Goal: Task Accomplishment & Management: Manage account settings

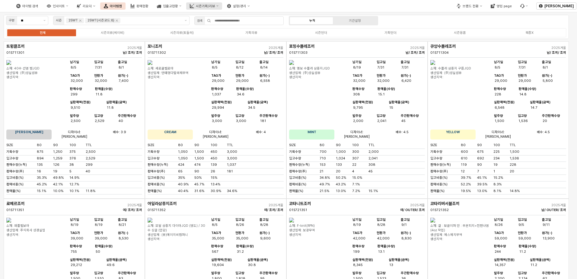
click at [215, 7] on div "시즌기획/리뷰" at bounding box center [205, 6] width 19 height 4
click at [178, 8] on div "입출고현황" at bounding box center [170, 6] width 15 height 4
click at [215, 6] on div "시즌기획/리뷰" at bounding box center [205, 6] width 19 height 4
click at [464, 6] on button "브랜드 전환" at bounding box center [469, 5] width 33 height 7
click at [462, 28] on div "디즈니" at bounding box center [477, 27] width 37 height 5
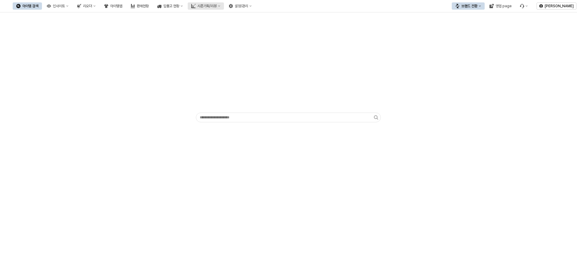
click at [224, 4] on button "시즌기획/리뷰" at bounding box center [206, 5] width 36 height 7
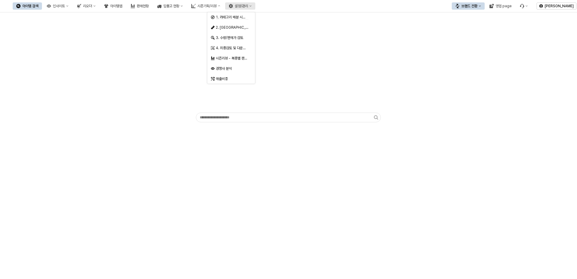
click at [254, 5] on button "설정/관리" at bounding box center [240, 5] width 30 height 7
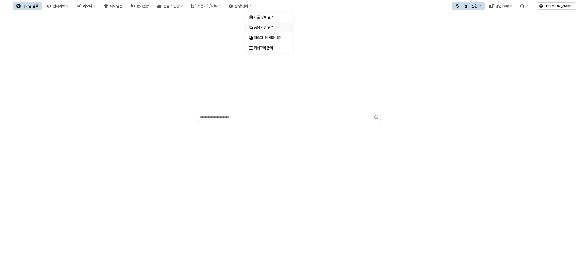
click at [273, 26] on div "품평 사진 관리" at bounding box center [270, 27] width 32 height 5
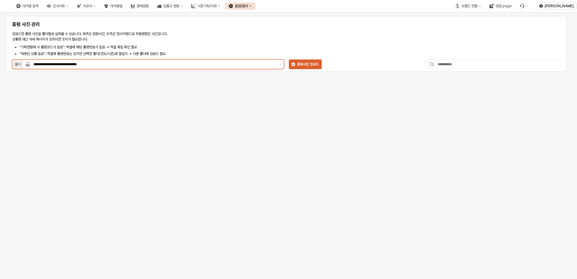
click at [179, 67] on div "**********" at bounding box center [153, 64] width 247 height 9
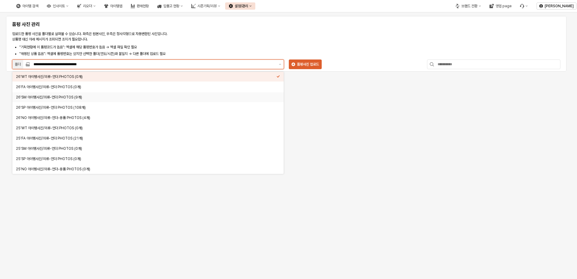
click at [145, 98] on div "26'SM 아이템사진/의류-언더 PHOTOS (9개)" at bounding box center [146, 97] width 261 height 5
type input "**********"
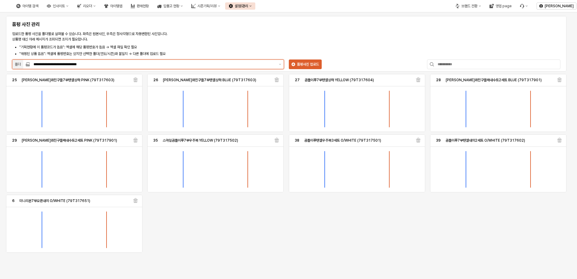
click at [220, 66] on input "**********" at bounding box center [155, 64] width 242 height 6
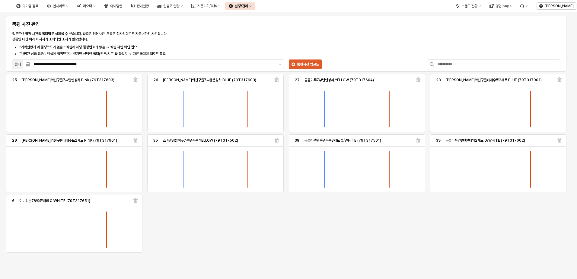
click at [269, 48] on li ""기획현황에 이 품평코드가 없음": 엑셀에 해당 품평번호가 없음 → 엑셀 파일 확인 필요" at bounding box center [174, 46] width 311 height 5
click at [314, 66] on p "품평사진 업로드" at bounding box center [308, 64] width 22 height 5
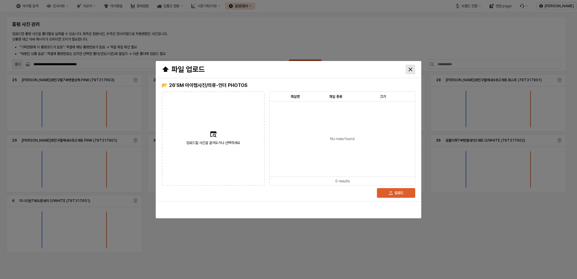
click at [408, 68] on div "Close" at bounding box center [410, 69] width 9 height 9
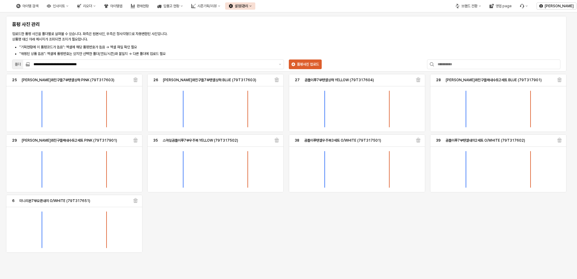
click at [248, 7] on div "설정/관리" at bounding box center [241, 6] width 13 height 4
click at [280, 18] on div "제품 정보 관리" at bounding box center [270, 17] width 32 height 5
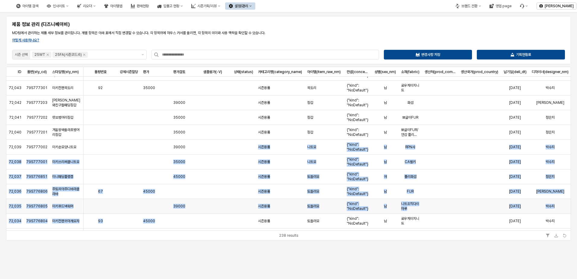
scroll to position [146, 0]
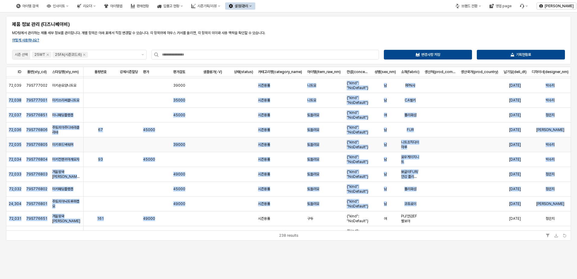
drag, startPoint x: 197, startPoint y: 225, endPoint x: 193, endPoint y: 223, distance: 4.7
click at [85, 56] on icon "Remove 25FA(시즌코드:6)" at bounding box center [84, 54] width 5 height 5
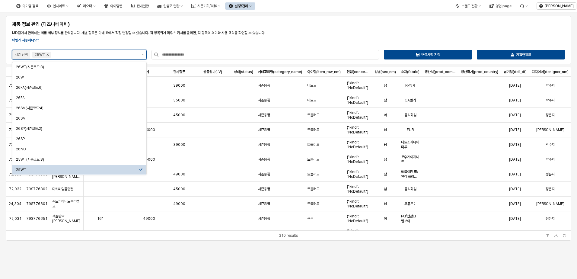
click at [48, 54] on icon "Remove 25WT" at bounding box center [47, 54] width 5 height 5
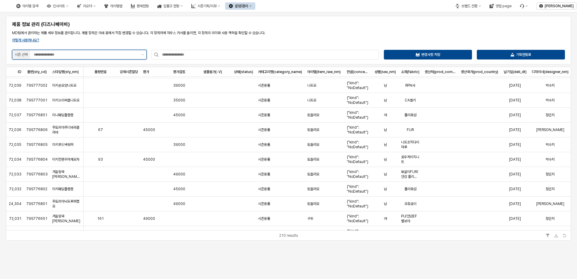
scroll to position [0, 0]
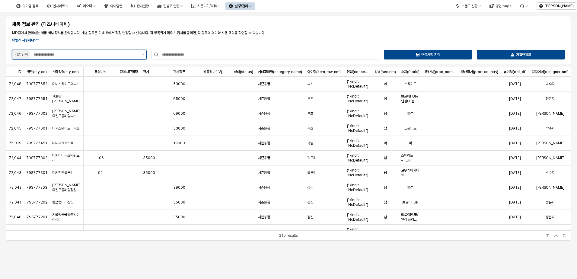
click at [53, 54] on input "App Frame" at bounding box center [86, 55] width 104 height 6
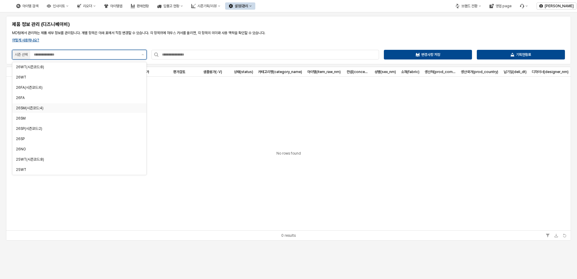
click at [42, 111] on div "26SM(시즌코드:4)" at bounding box center [77, 108] width 123 height 6
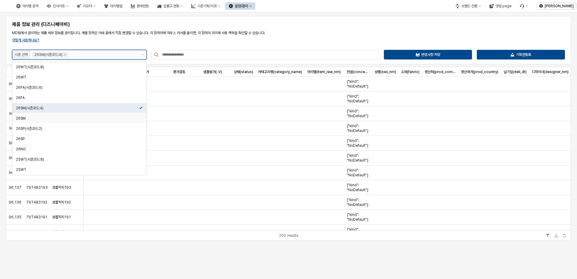
click at [41, 117] on div "26SM" at bounding box center [77, 118] width 123 height 5
click at [291, 150] on div "App Frame" at bounding box center [280, 143] width 49 height 15
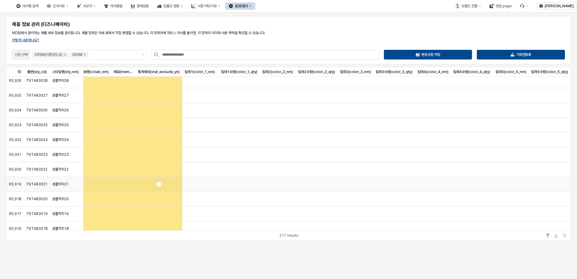
scroll to position [2517, 683]
click at [500, 51] on div "기획현황표" at bounding box center [521, 54] width 83 height 9
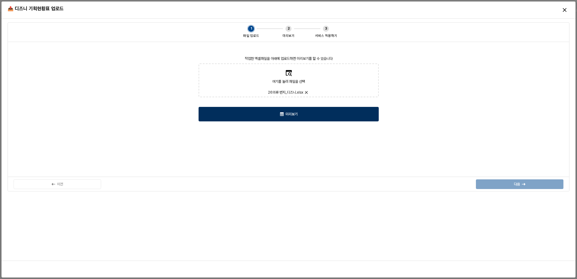
click at [316, 119] on div "미리보기" at bounding box center [288, 114] width 175 height 14
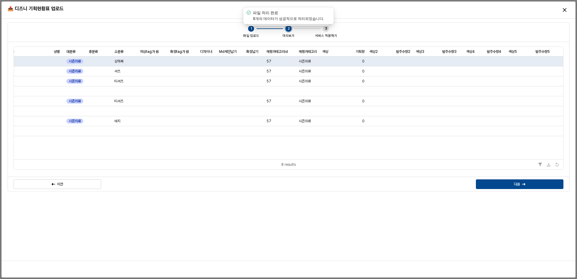
scroll to position [0, 0]
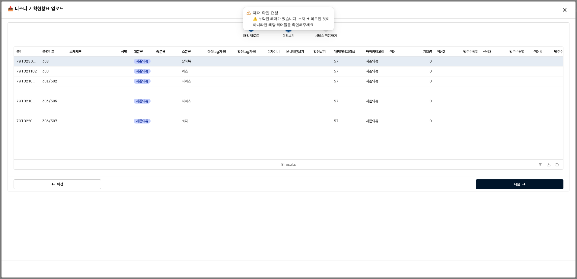
click at [511, 187] on div "다음" at bounding box center [520, 184] width 82 height 9
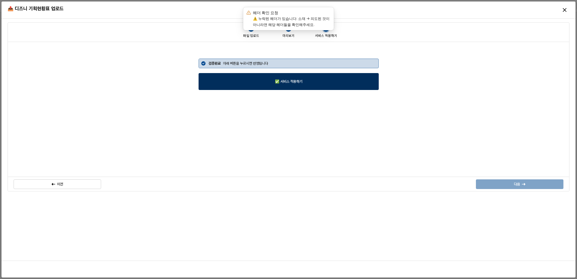
click at [344, 82] on div "✅ 서비스 적용하기" at bounding box center [288, 81] width 175 height 16
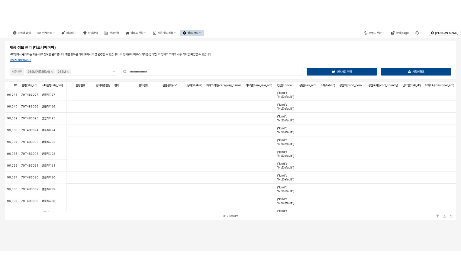
scroll to position [1491, 0]
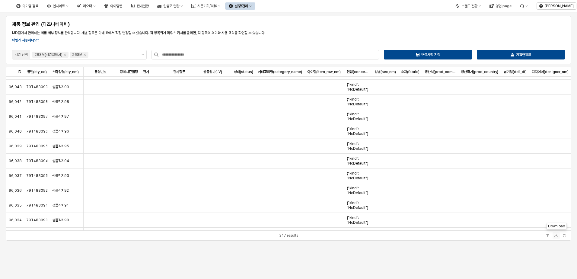
click at [558, 236] on button "Download" at bounding box center [556, 235] width 7 height 7
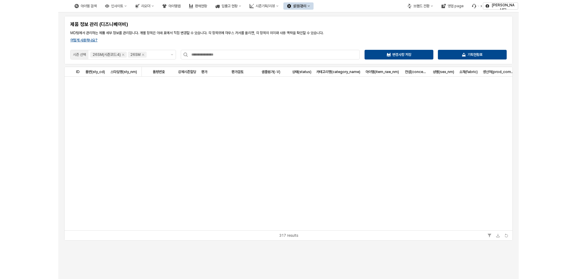
scroll to position [1491, 0]
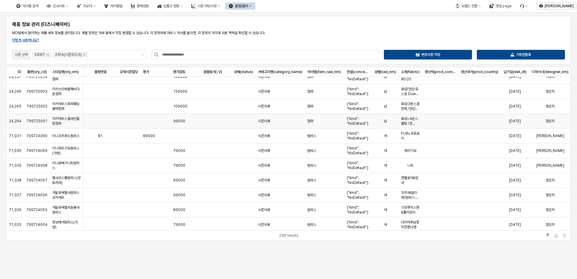
scroll to position [1057, 0]
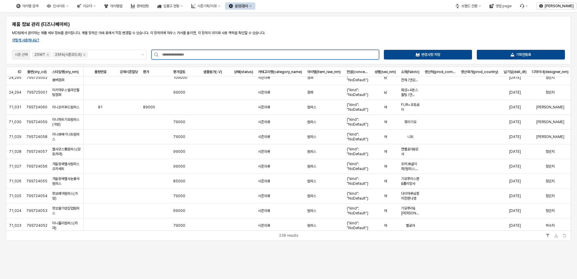
click at [202, 59] on input "App Frame" at bounding box center [268, 54] width 220 height 9
drag, startPoint x: 189, startPoint y: 55, endPoint x: 194, endPoint y: 53, distance: 5.4
click at [193, 54] on input "App Frame" at bounding box center [268, 54] width 220 height 9
paste input "*********"
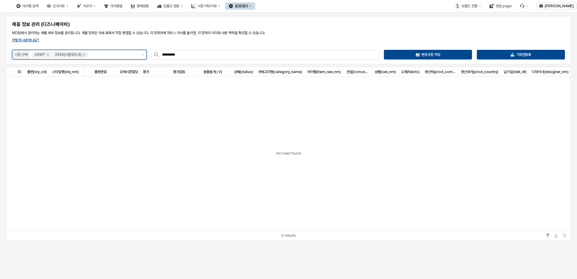
click at [49, 51] on div "25WT" at bounding box center [41, 54] width 21 height 7
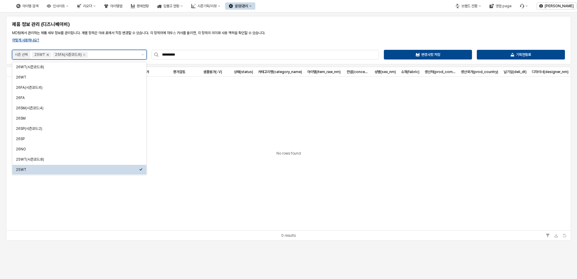
click at [49, 53] on icon "Remove 25WT" at bounding box center [47, 54] width 5 height 5
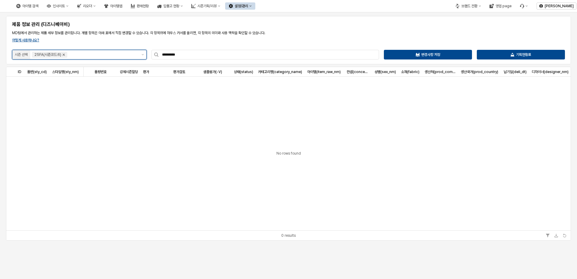
click at [62, 54] on icon "Remove 25FA(시즌코드:6)" at bounding box center [63, 54] width 5 height 5
click at [62, 54] on input "App Frame" at bounding box center [86, 55] width 104 height 6
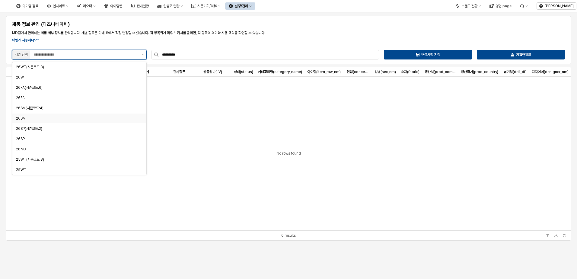
click at [32, 120] on div "26SM" at bounding box center [77, 118] width 123 height 5
click at [34, 111] on div "26SM(시즌코드:4)" at bounding box center [77, 108] width 123 height 6
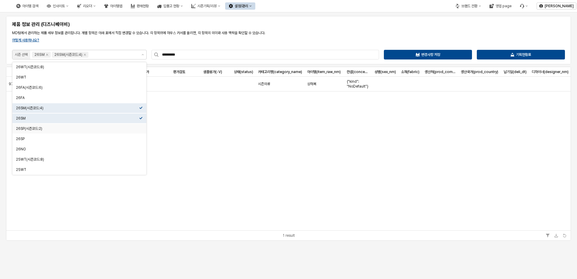
click at [223, 130] on div "ID ID 품번(sty_cd) 품번(sty_cd) 스타일명(sty_nm) 스타일명(sty_nm) 품평번호 품평번호 강제시즌할당 강제시즌할당 판…" at bounding box center [288, 148] width 565 height 163
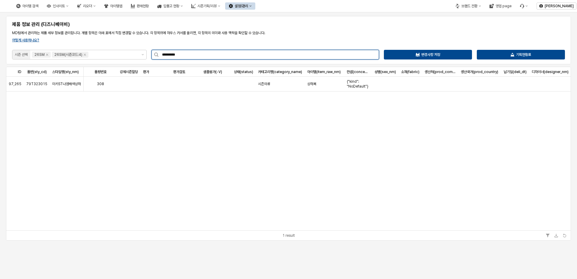
drag, startPoint x: 249, startPoint y: 57, endPoint x: -3, endPoint y: 62, distance: 252.1
click at [0, 62] on html "Skip to main content 아이템 검색 인사이트 리오더 아이템맵 판매현황 입출고 현황 시즌기획/리뷰 설정/관리 브랜드 전환 영업 p…" at bounding box center [288, 139] width 577 height 279
paste input "App Frame"
drag, startPoint x: 204, startPoint y: 56, endPoint x: -54, endPoint y: 53, distance: 258.4
click at [0, 53] on html "Skip to main content 아이템 검색 인사이트 리오더 아이템맵 판매현황 입출고 현황 시즌기획/리뷰 설정/관리 브랜드 전환 영업 p…" at bounding box center [288, 139] width 577 height 279
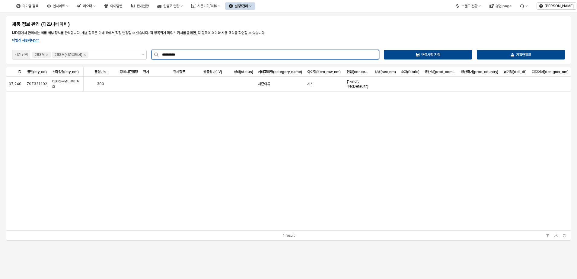
paste input "App Frame"
drag, startPoint x: 176, startPoint y: 54, endPoint x: -30, endPoint y: 60, distance: 206.9
click at [0, 60] on html "Skip to main content 아이템 검색 인사이트 리오더 아이템맵 판매현황 입출고 현황 시즌기획/리뷰 설정/관리 브랜드 전환 영업 p…" at bounding box center [288, 139] width 577 height 279
paste input "App Frame"
drag, startPoint x: 207, startPoint y: 55, endPoint x: -39, endPoint y: 58, distance: 246.7
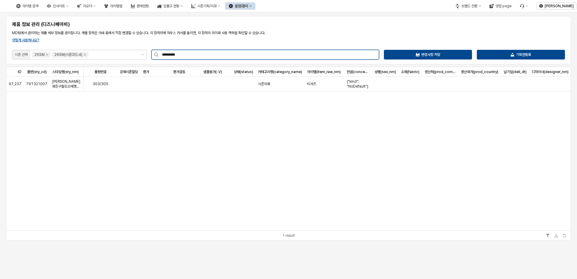
click at [0, 58] on html "Skip to main content 아이템 검색 인사이트 리오더 아이템맵 판매현황 입출고 현황 시즌기획/리뷰 설정/관리 브랜드 전환 영업 p…" at bounding box center [288, 139] width 577 height 279
paste input "App Frame"
type input "*********"
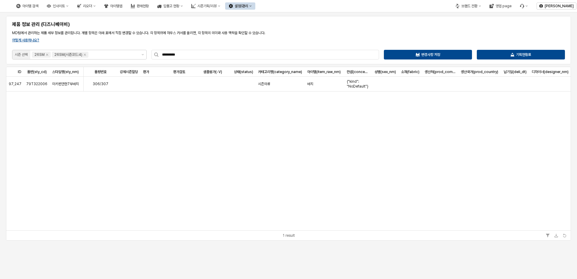
click at [135, 136] on div "ID ID 품번(sty_cd) 품번(sty_cd) 스타일명(sty_nm) 스타일명(sty_nm) 품평번호 품평번호 강제시즌할당 강제시즌할당 판…" at bounding box center [288, 148] width 565 height 163
click at [223, 9] on button "시즌기획/리뷰" at bounding box center [206, 5] width 36 height 7
click at [248, 7] on div "설정/관리" at bounding box center [241, 6] width 13 height 4
click at [264, 25] on div "품평 사진 관리" at bounding box center [270, 27] width 32 height 5
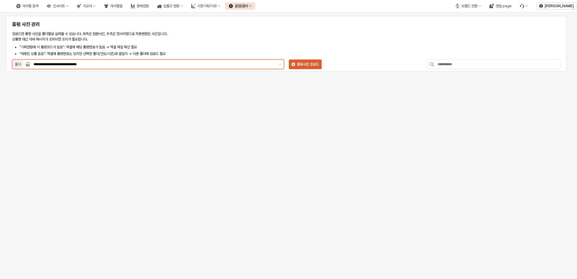
click at [228, 64] on input "**********" at bounding box center [155, 64] width 242 height 6
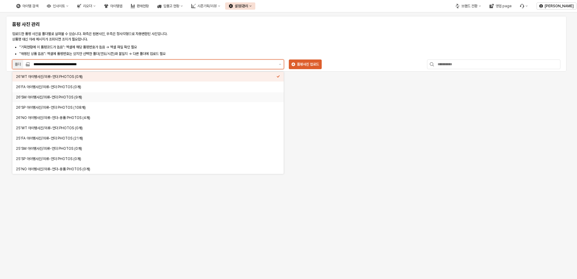
click at [96, 101] on div "26'SM 아이템사진/의류-언더 PHOTOS (9개)" at bounding box center [147, 97] width 271 height 10
type input "**********"
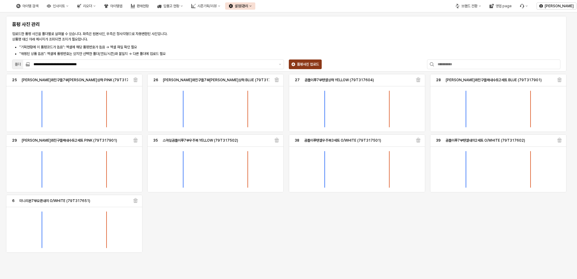
click at [309, 66] on p "품평사진 업로드" at bounding box center [308, 64] width 22 height 5
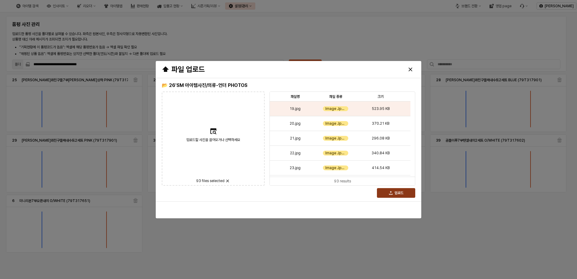
click at [389, 193] on icon "button" at bounding box center [391, 193] width 4 height 4
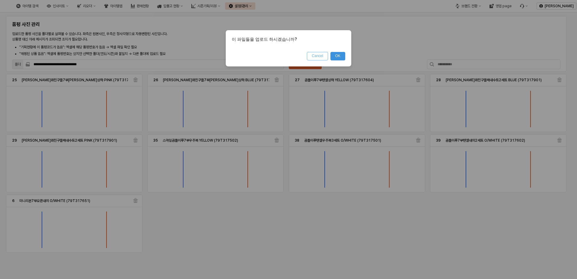
click at [318, 57] on button "Cancel" at bounding box center [317, 56] width 21 height 8
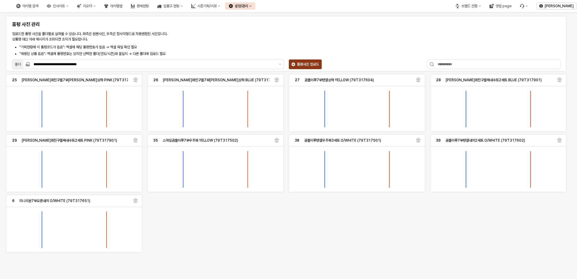
click at [312, 65] on p "품평사진 업로드" at bounding box center [308, 64] width 22 height 5
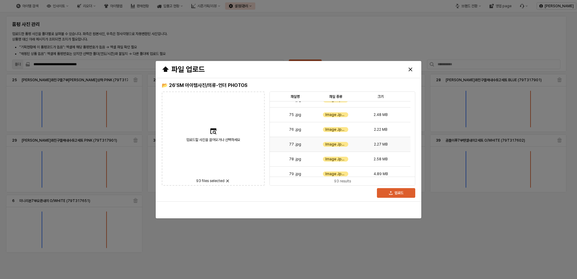
scroll to position [1300, 0]
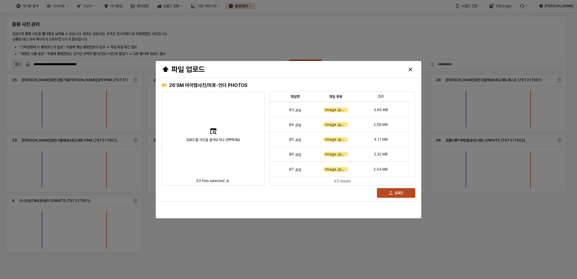
click at [389, 193] on icon "button" at bounding box center [391, 193] width 4 height 4
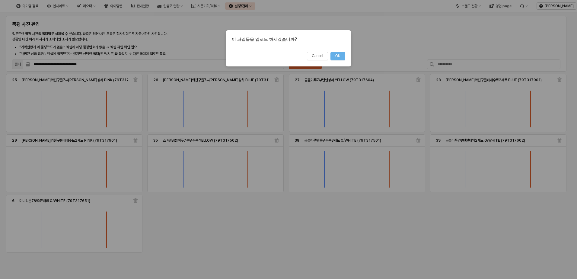
click at [337, 56] on button "OK" at bounding box center [338, 56] width 15 height 8
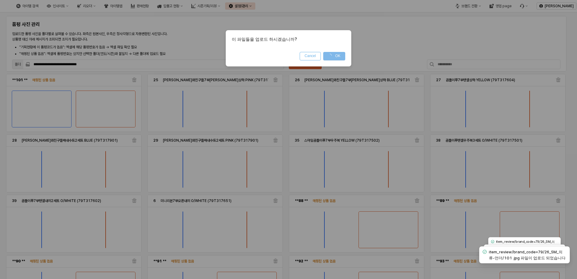
click at [305, 53] on button "Cancel" at bounding box center [310, 56] width 21 height 8
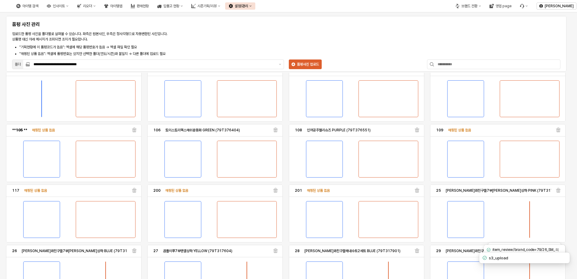
scroll to position [0, 0]
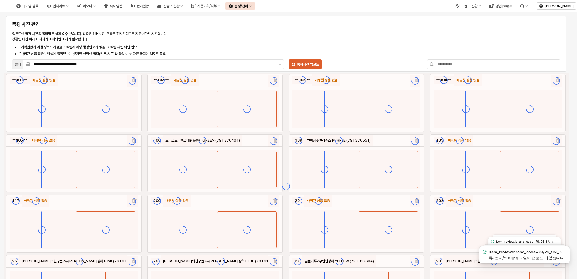
click at [136, 80] on icon "App Frame" at bounding box center [134, 79] width 5 height 5
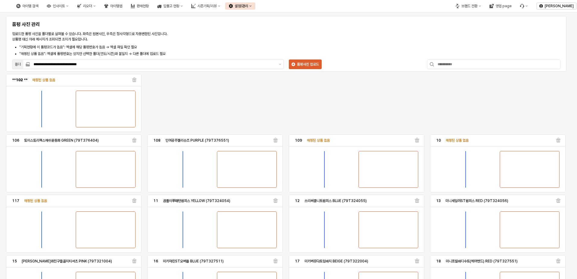
click at [133, 78] on icon "App Frame" at bounding box center [134, 79] width 5 height 5
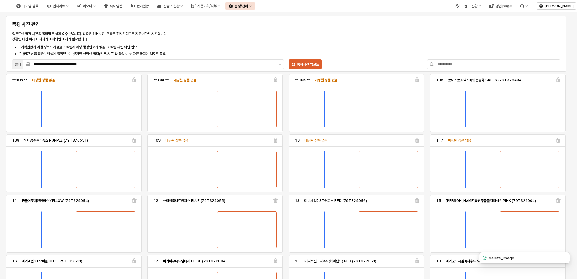
click at [133, 78] on icon "App Frame" at bounding box center [134, 79] width 5 height 5
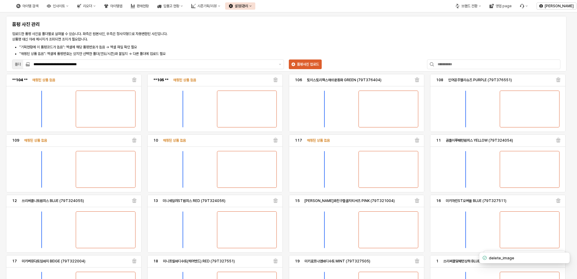
click at [133, 78] on icon "App Frame" at bounding box center [134, 79] width 5 height 5
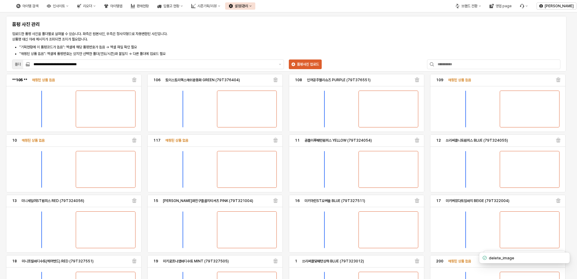
click at [133, 78] on icon "App Frame" at bounding box center [134, 79] width 5 height 5
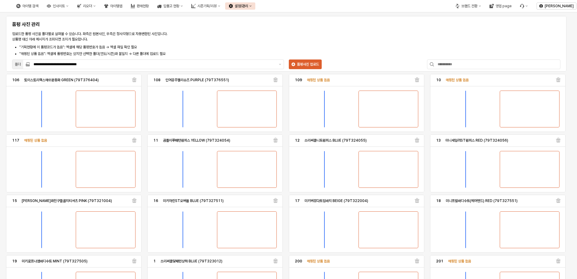
click at [415, 80] on icon "App Frame" at bounding box center [417, 79] width 5 height 5
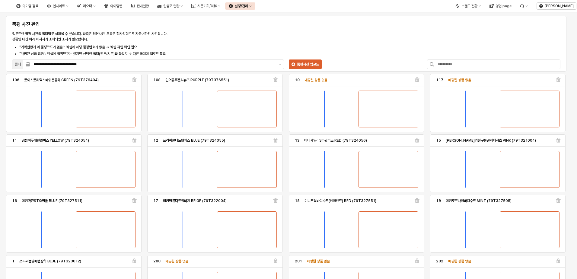
click at [415, 80] on icon "App Frame" at bounding box center [417, 79] width 5 height 5
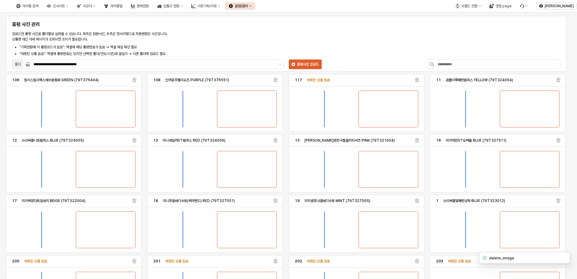
click at [134, 79] on icon "App Frame" at bounding box center [134, 79] width 5 height 5
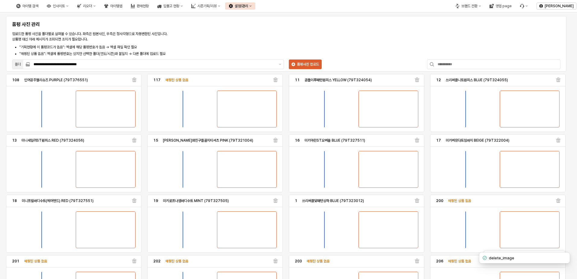
click at [134, 79] on icon "App Frame" at bounding box center [134, 79] width 5 height 5
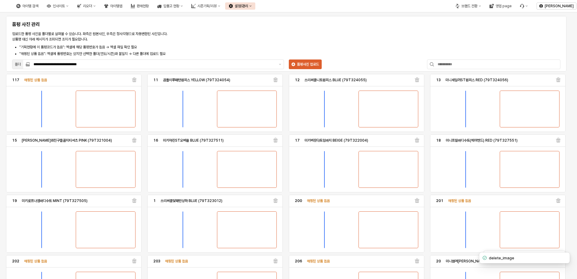
click at [134, 79] on icon "App Frame" at bounding box center [134, 79] width 5 height 5
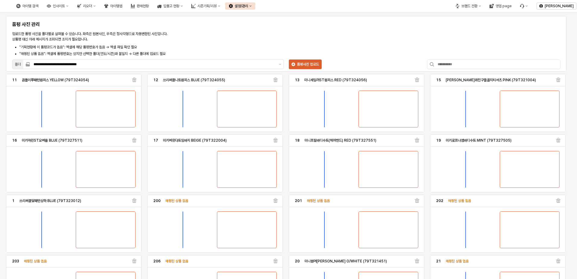
click at [134, 79] on icon "App Frame" at bounding box center [134, 79] width 5 height 5
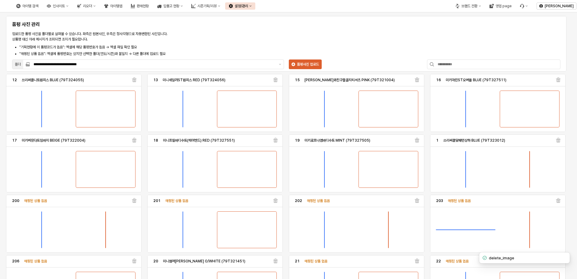
click at [134, 79] on icon "App Frame" at bounding box center [134, 79] width 5 height 5
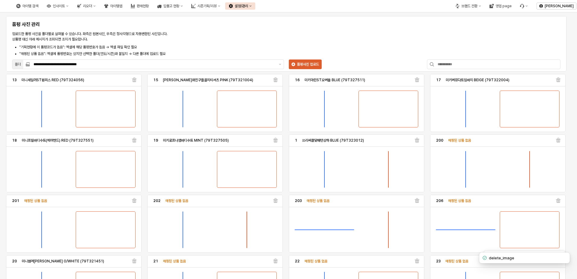
click at [134, 79] on icon "App Frame" at bounding box center [134, 79] width 5 height 5
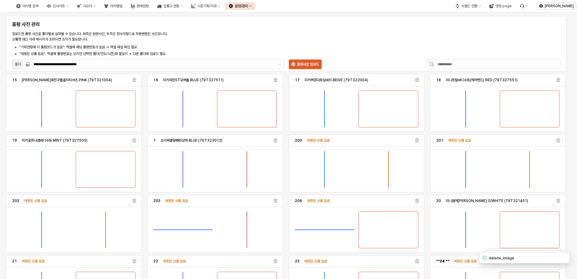
click at [134, 79] on icon "App Frame" at bounding box center [134, 79] width 5 height 5
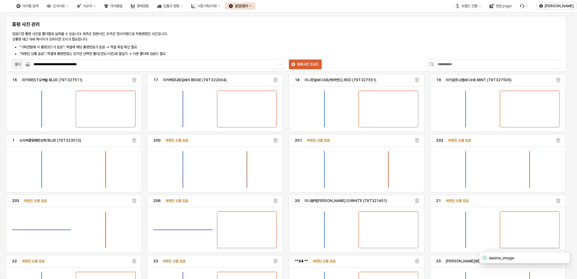
click at [134, 79] on icon "App Frame" at bounding box center [134, 79] width 5 height 5
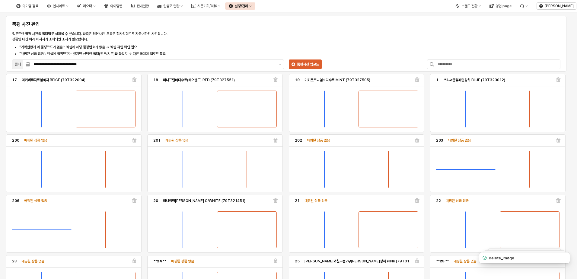
click at [134, 79] on icon "App Frame" at bounding box center [134, 79] width 5 height 5
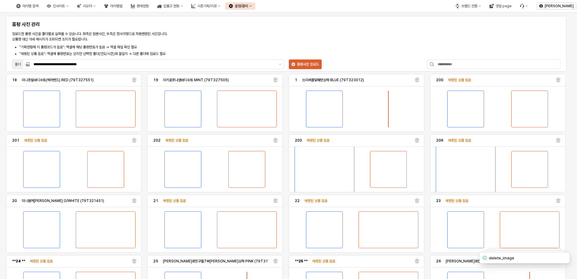
click at [134, 79] on icon "App Frame" at bounding box center [134, 79] width 5 height 5
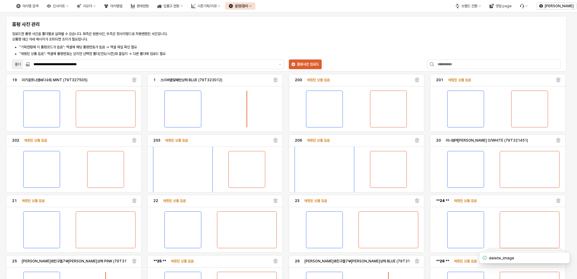
click at [134, 79] on icon "App Frame" at bounding box center [134, 79] width 5 height 5
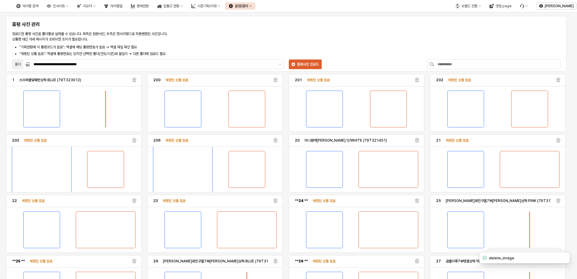
click at [134, 79] on icon "App Frame" at bounding box center [134, 79] width 5 height 5
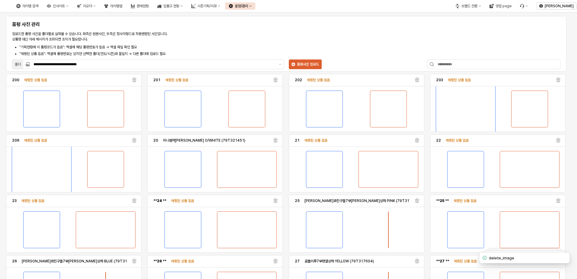
click at [134, 79] on icon "App Frame" at bounding box center [134, 79] width 5 height 5
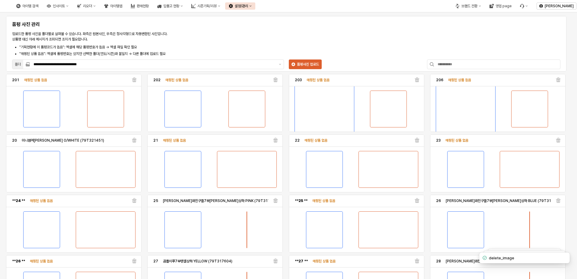
click at [134, 79] on icon "App Frame" at bounding box center [134, 79] width 5 height 5
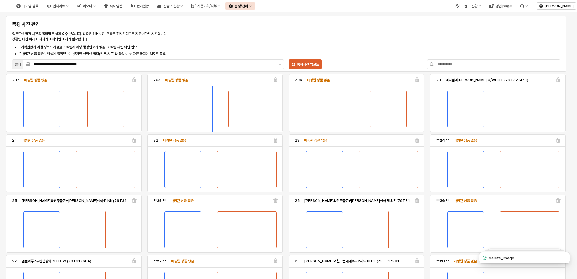
click at [134, 79] on icon "App Frame" at bounding box center [134, 79] width 5 height 5
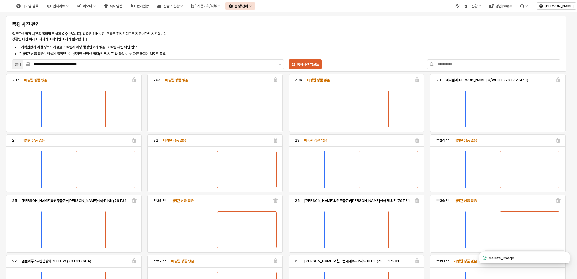
click at [134, 79] on icon "App Frame" at bounding box center [134, 79] width 5 height 5
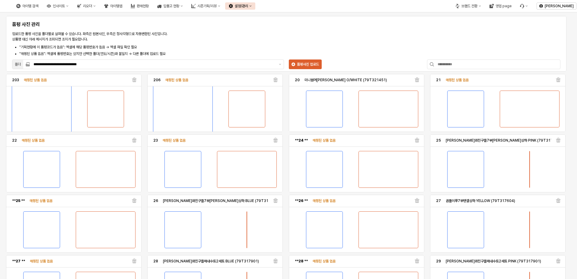
click at [134, 82] on icon "App Frame" at bounding box center [134, 79] width 5 height 5
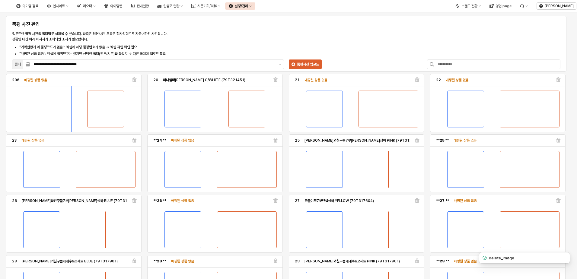
click at [134, 82] on icon "App Frame" at bounding box center [134, 79] width 5 height 5
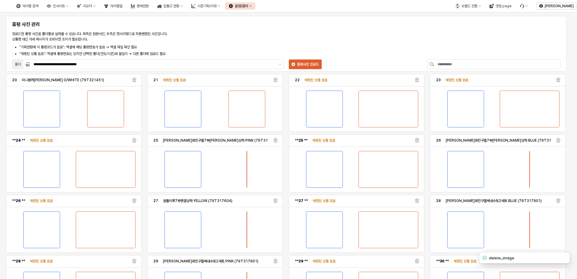
click at [134, 82] on icon "App Frame" at bounding box center [134, 79] width 5 height 5
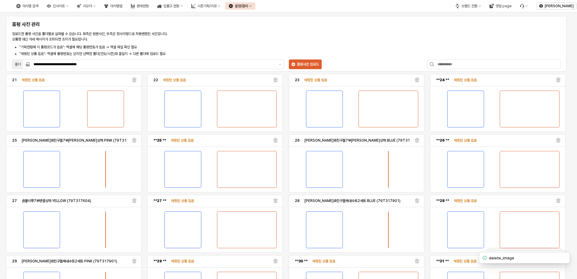
click at [134, 82] on icon "App Frame" at bounding box center [134, 79] width 5 height 5
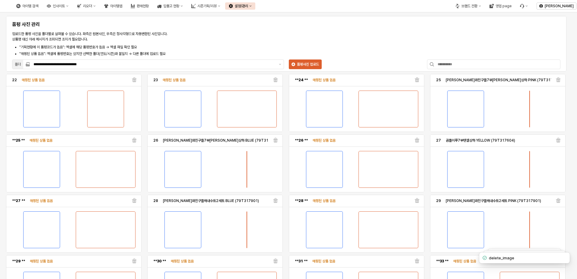
click at [134, 82] on icon "App Frame" at bounding box center [134, 79] width 5 height 5
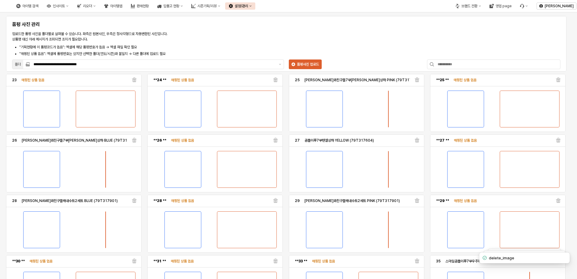
click at [134, 82] on icon "App Frame" at bounding box center [134, 79] width 5 height 5
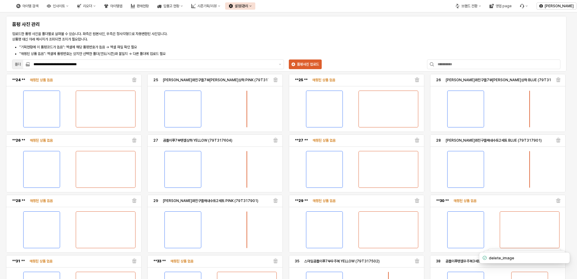
click at [134, 82] on icon "App Frame" at bounding box center [134, 79] width 5 height 5
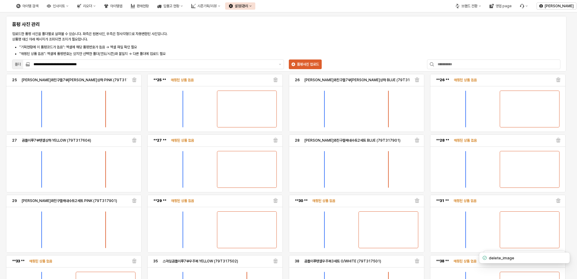
click at [275, 81] on icon "App Frame" at bounding box center [275, 79] width 5 height 5
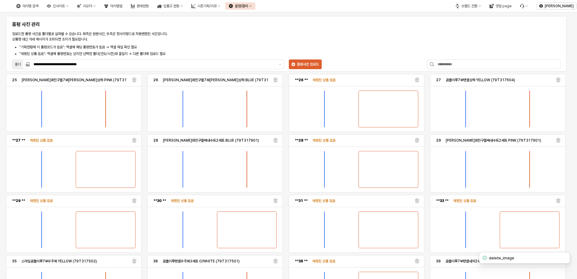
click at [415, 81] on icon "App Frame" at bounding box center [417, 79] width 5 height 5
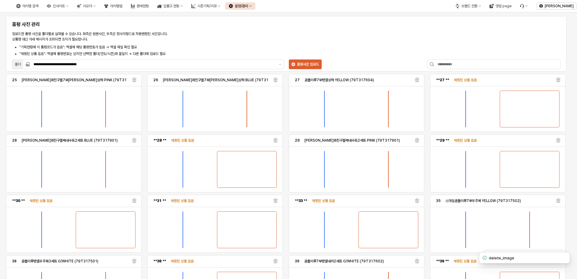
click at [556, 81] on icon "App Frame" at bounding box center [558, 79] width 5 height 5
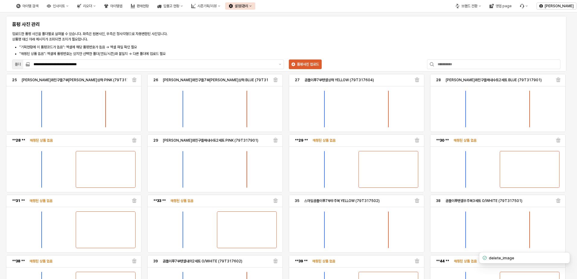
click at [136, 138] on icon "App Frame" at bounding box center [134, 140] width 5 height 5
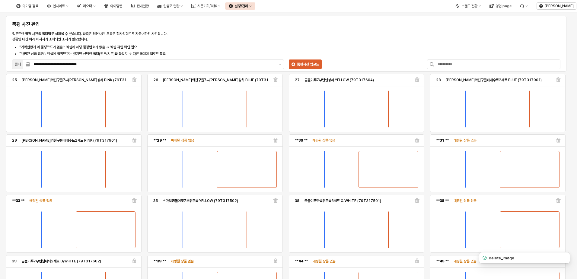
click at [275, 138] on icon "App Frame" at bounding box center [275, 140] width 5 height 5
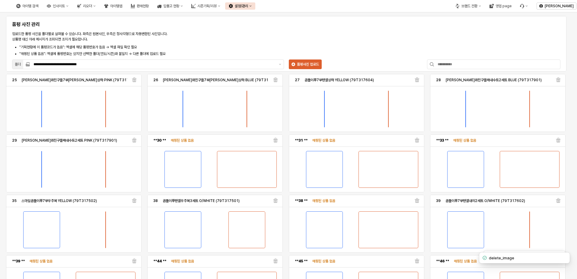
click at [275, 138] on icon "App Frame" at bounding box center [275, 140] width 5 height 5
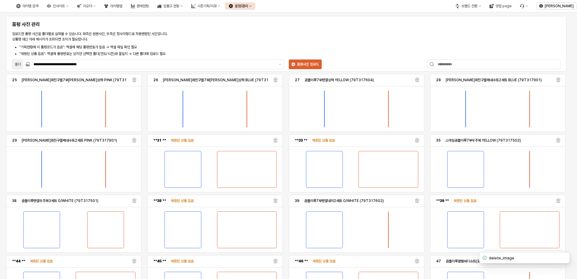
click at [275, 138] on icon "App Frame" at bounding box center [275, 140] width 5 height 5
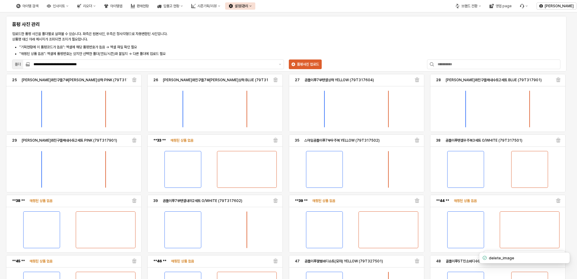
click at [275, 138] on icon "App Frame" at bounding box center [275, 140] width 5 height 5
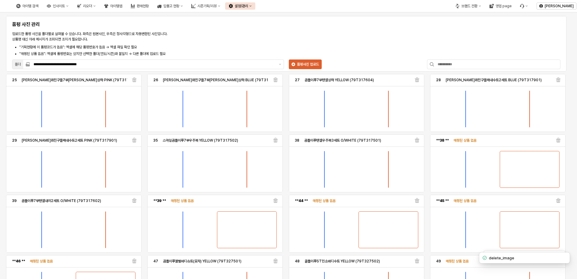
click at [557, 141] on icon "App Frame" at bounding box center [558, 140] width 5 height 5
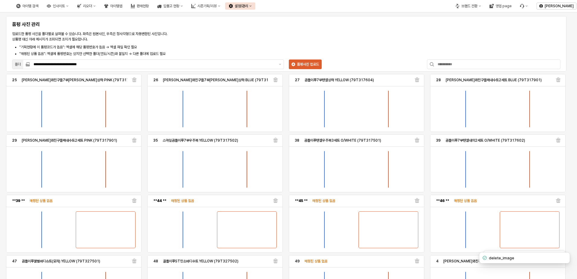
click at [135, 198] on icon "App Frame" at bounding box center [134, 200] width 5 height 5
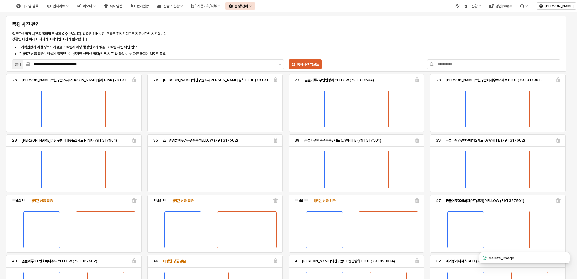
click at [135, 199] on icon "App Frame" at bounding box center [134, 200] width 5 height 5
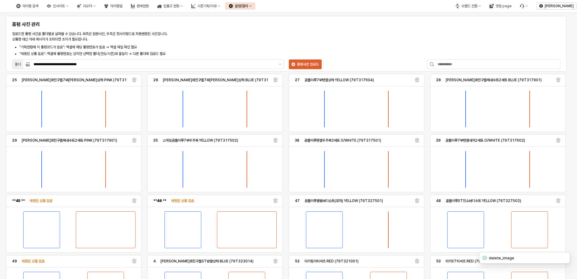
click at [134, 203] on icon "App Frame" at bounding box center [134, 200] width 5 height 5
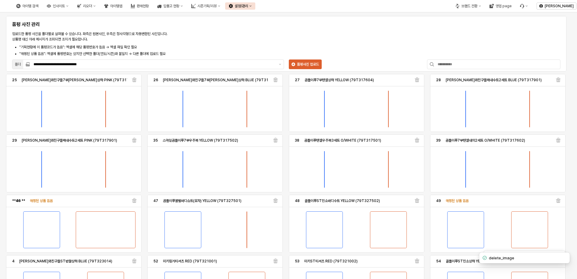
click at [134, 203] on icon "App Frame" at bounding box center [134, 200] width 5 height 5
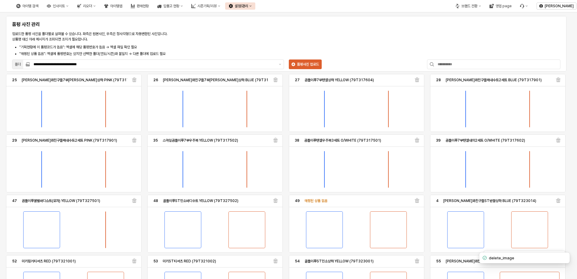
click at [134, 203] on icon "App Frame" at bounding box center [134, 200] width 5 height 5
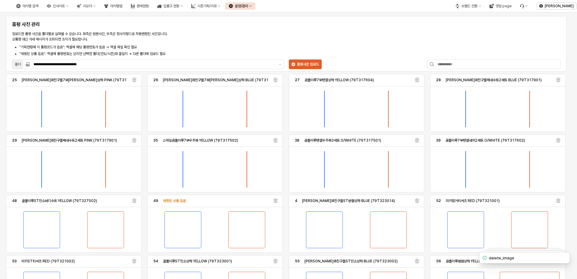
click at [134, 203] on icon "App Frame" at bounding box center [134, 200] width 5 height 5
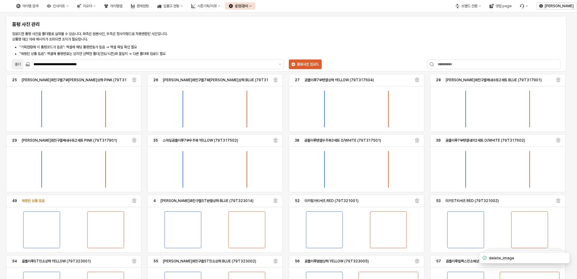
click at [134, 203] on icon "App Frame" at bounding box center [134, 200] width 5 height 5
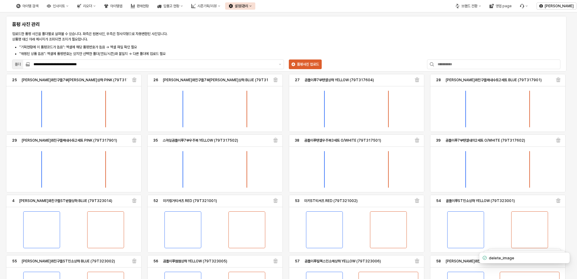
click at [134, 203] on icon "App Frame" at bounding box center [134, 200] width 5 height 5
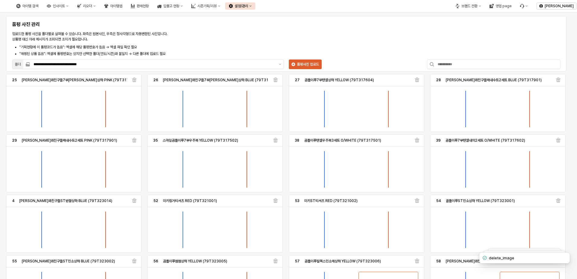
click at [134, 203] on div "25 미키와친구들7부텐셀상하 PINK (79T317603) 26 [PERSON_NAME]와친구들7부텐셀상하 BLUE (79T317603) 27…" at bounding box center [286, 186] width 565 height 227
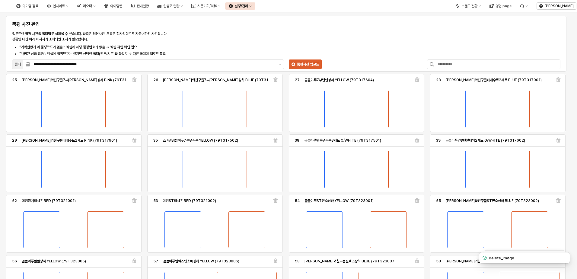
click at [134, 203] on icon "App Frame" at bounding box center [134, 200] width 5 height 5
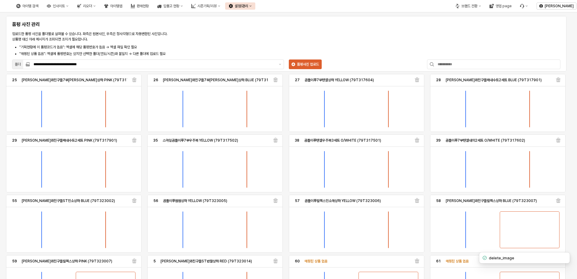
scroll to position [30, 0]
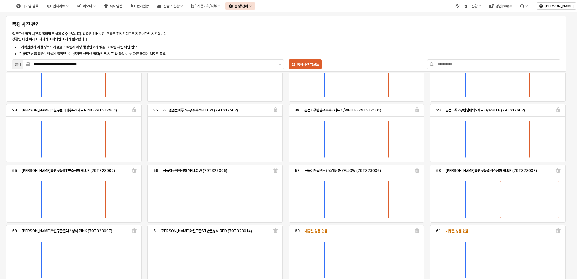
click at [135, 172] on icon "App Frame" at bounding box center [134, 170] width 5 height 5
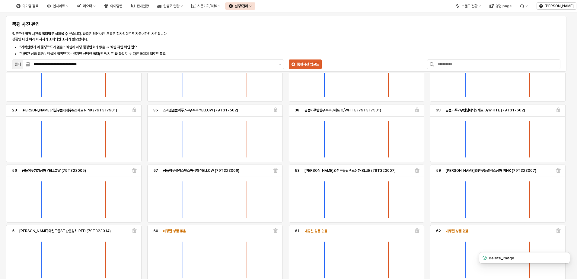
click at [135, 172] on icon "App Frame" at bounding box center [134, 170] width 5 height 5
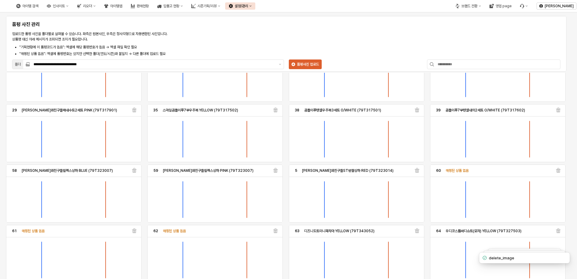
click at [135, 172] on icon "App Frame" at bounding box center [134, 170] width 5 height 5
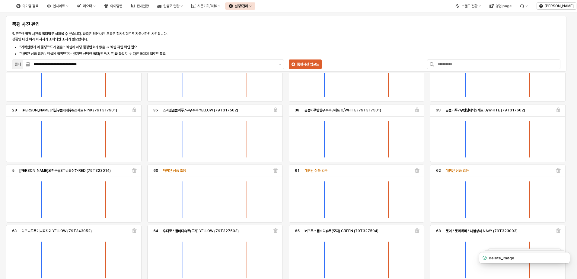
click at [135, 172] on icon "App Frame" at bounding box center [134, 170] width 5 height 5
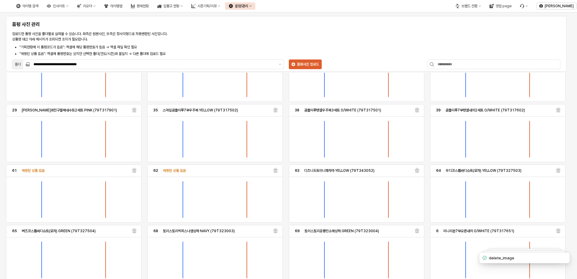
click at [135, 172] on icon "App Frame" at bounding box center [134, 170] width 5 height 5
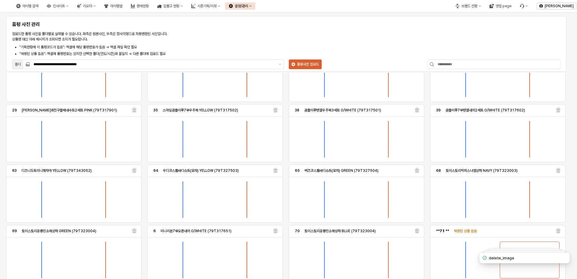
click at [135, 172] on icon "App Frame" at bounding box center [134, 170] width 5 height 5
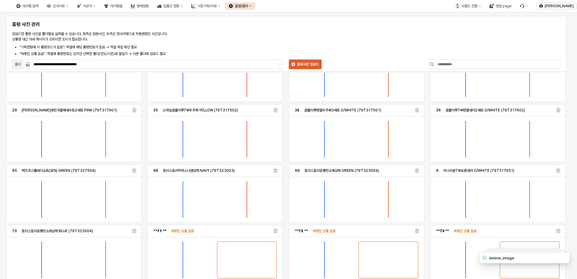
click at [135, 172] on icon "App Frame" at bounding box center [134, 170] width 5 height 5
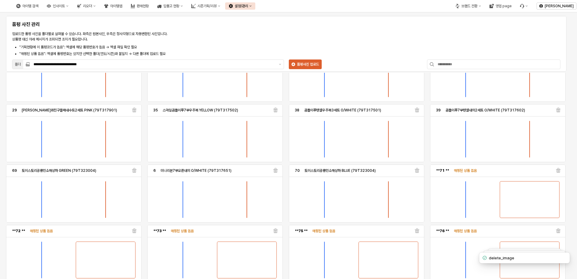
click at [135, 172] on icon "App Frame" at bounding box center [134, 170] width 5 height 5
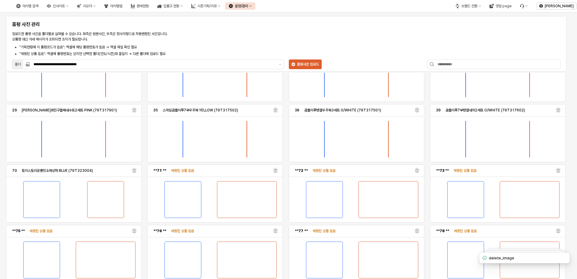
click at [135, 172] on icon "App Frame" at bounding box center [134, 170] width 5 height 5
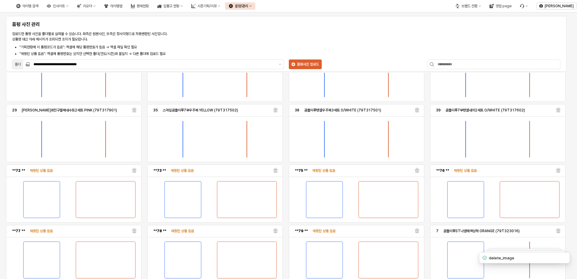
click at [135, 172] on icon "App Frame" at bounding box center [134, 170] width 5 height 5
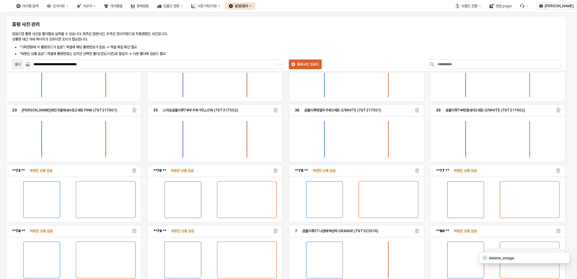
click at [135, 172] on icon "App Frame" at bounding box center [134, 170] width 5 height 5
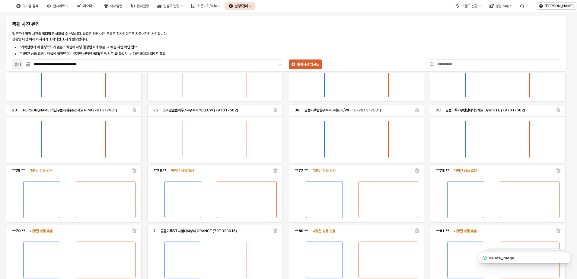
click at [135, 172] on icon "App Frame" at bounding box center [134, 170] width 5 height 5
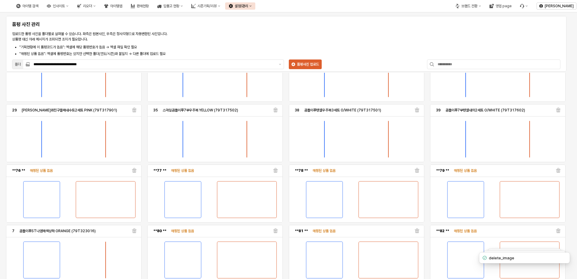
click at [135, 172] on icon "App Frame" at bounding box center [134, 170] width 5 height 5
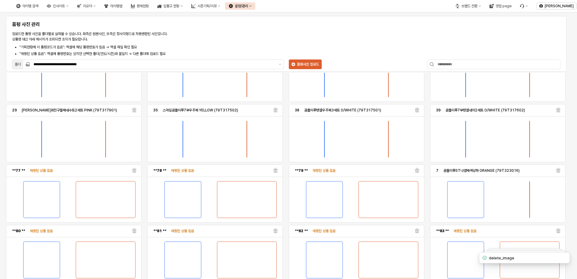
click at [135, 172] on icon "App Frame" at bounding box center [134, 170] width 5 height 5
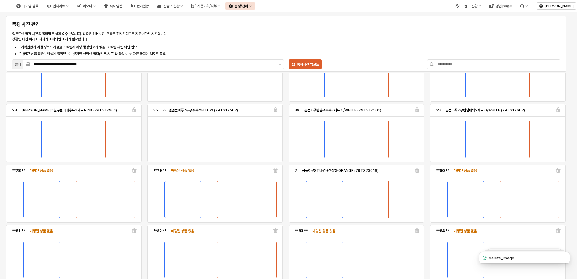
click at [135, 172] on icon "App Frame" at bounding box center [134, 170] width 5 height 5
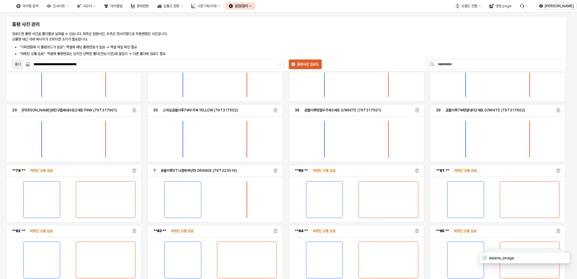
click at [135, 172] on icon "App Frame" at bounding box center [134, 170] width 5 height 5
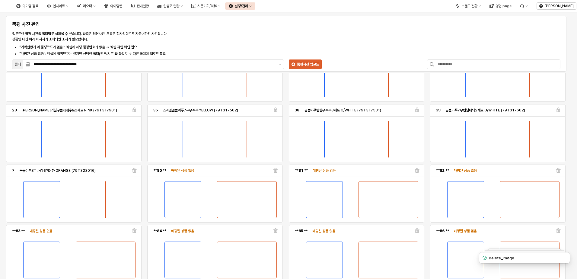
click at [135, 172] on icon "App Frame" at bounding box center [134, 170] width 5 height 5
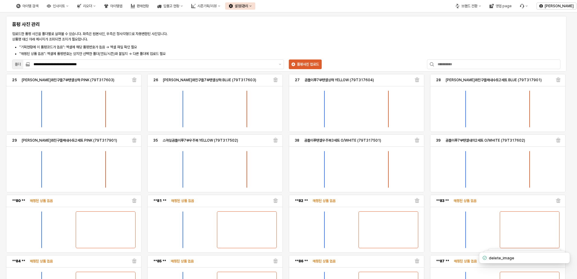
scroll to position [30, 0]
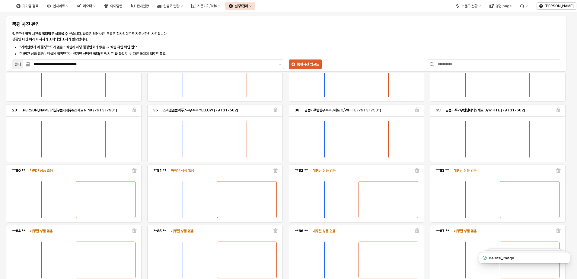
click at [135, 172] on icon "App Frame" at bounding box center [134, 170] width 5 height 5
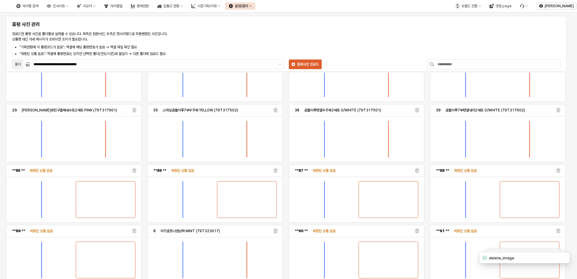
click at [135, 172] on icon "App Frame" at bounding box center [134, 170] width 5 height 5
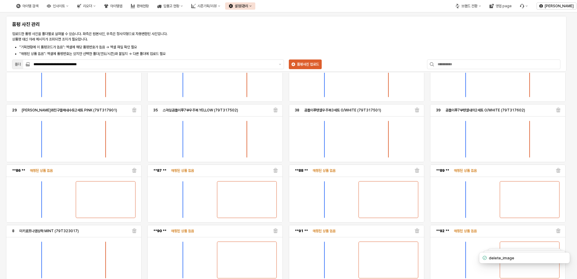
click at [135, 172] on icon "App Frame" at bounding box center [134, 170] width 5 height 5
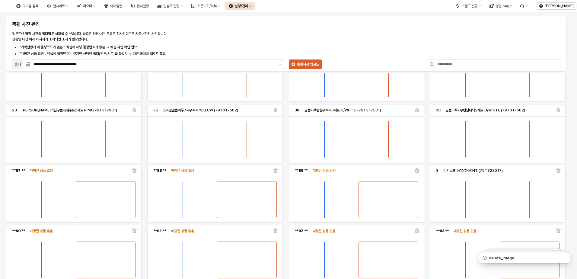
click at [135, 172] on icon "App Frame" at bounding box center [134, 170] width 5 height 5
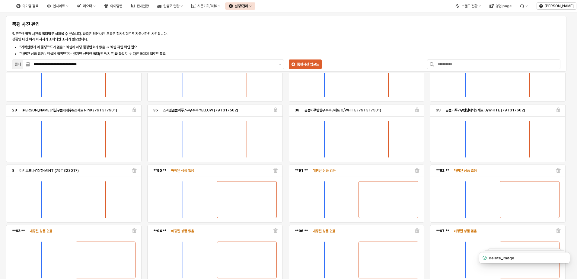
click at [135, 172] on icon "App Frame" at bounding box center [134, 170] width 5 height 5
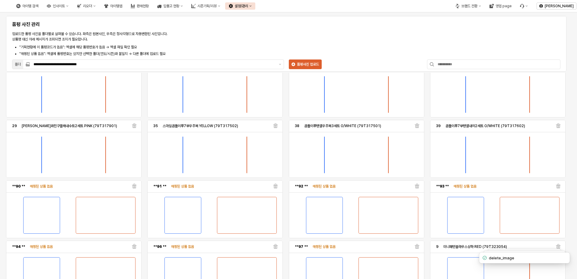
scroll to position [14, 0]
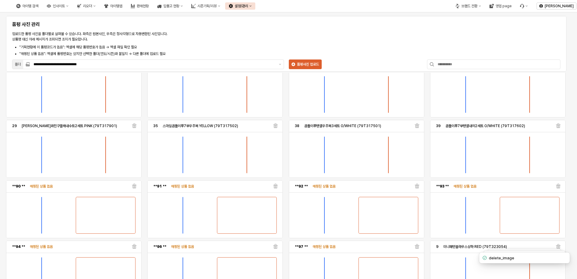
click at [135, 172] on div "App Frame" at bounding box center [105, 155] width 59 height 36
click at [134, 183] on div "App Frame" at bounding box center [134, 187] width 5 height 12
click at [136, 185] on icon "App Frame" at bounding box center [134, 186] width 5 height 5
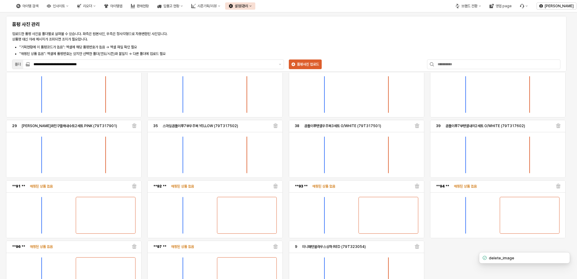
click at [136, 185] on icon "App Frame" at bounding box center [134, 186] width 5 height 5
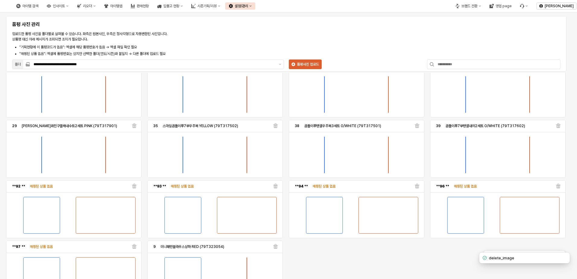
click at [136, 185] on icon "App Frame" at bounding box center [134, 186] width 5 height 5
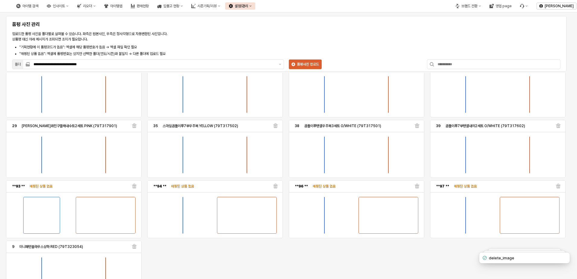
click at [136, 185] on icon "App Frame" at bounding box center [134, 186] width 5 height 5
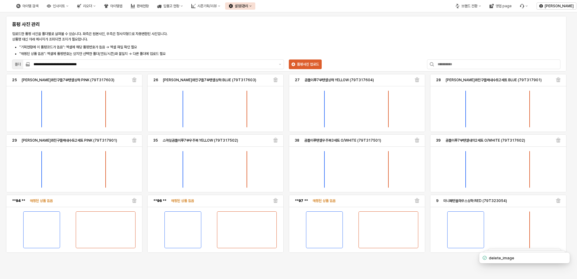
scroll to position [0, 0]
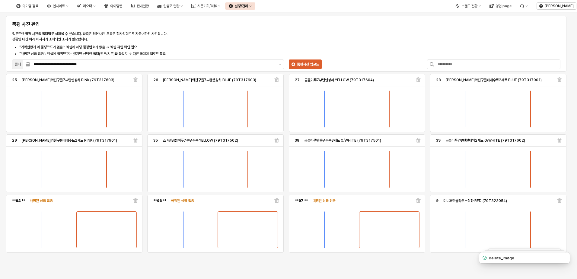
click at [136, 185] on div "App Frame" at bounding box center [107, 169] width 60 height 36
click at [136, 199] on icon "App Frame" at bounding box center [135, 200] width 5 height 5
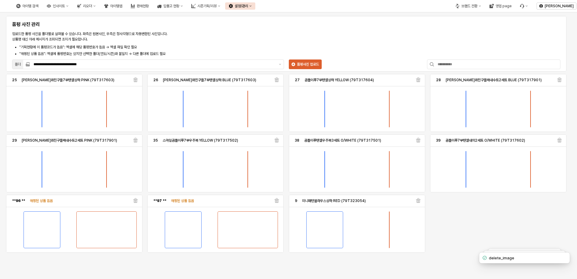
click at [136, 199] on icon "App Frame" at bounding box center [135, 200] width 5 height 5
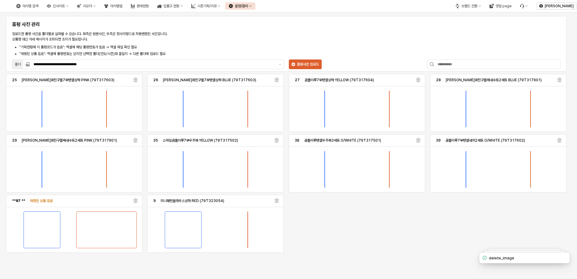
click at [136, 199] on icon "App Frame" at bounding box center [135, 200] width 5 height 5
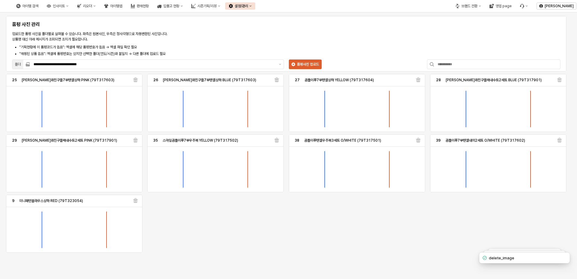
click at [136, 199] on icon "App Frame" at bounding box center [135, 200] width 5 height 5
